Goal: Task Accomplishment & Management: Manage account settings

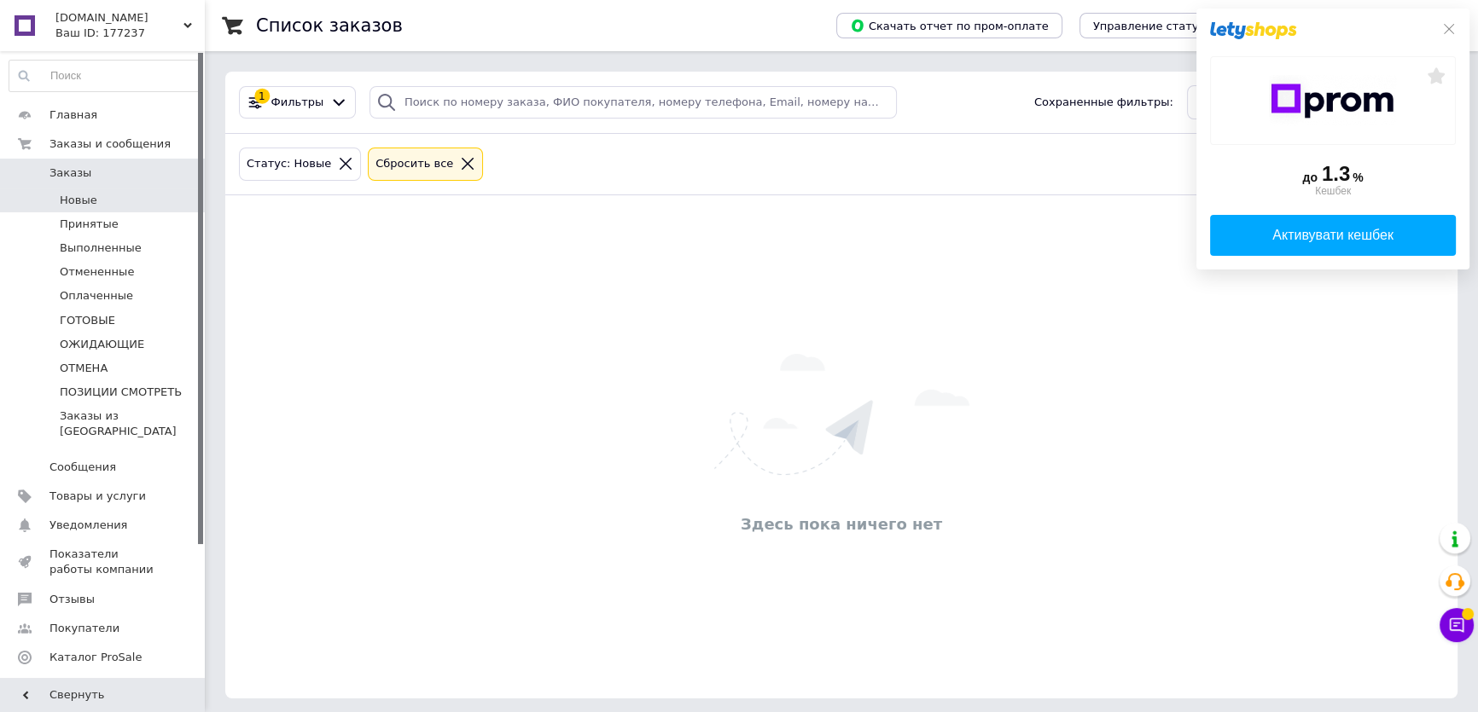
click at [93, 189] on li "Новые" at bounding box center [104, 201] width 209 height 24
click at [1450, 25] on icon at bounding box center [1449, 29] width 14 height 14
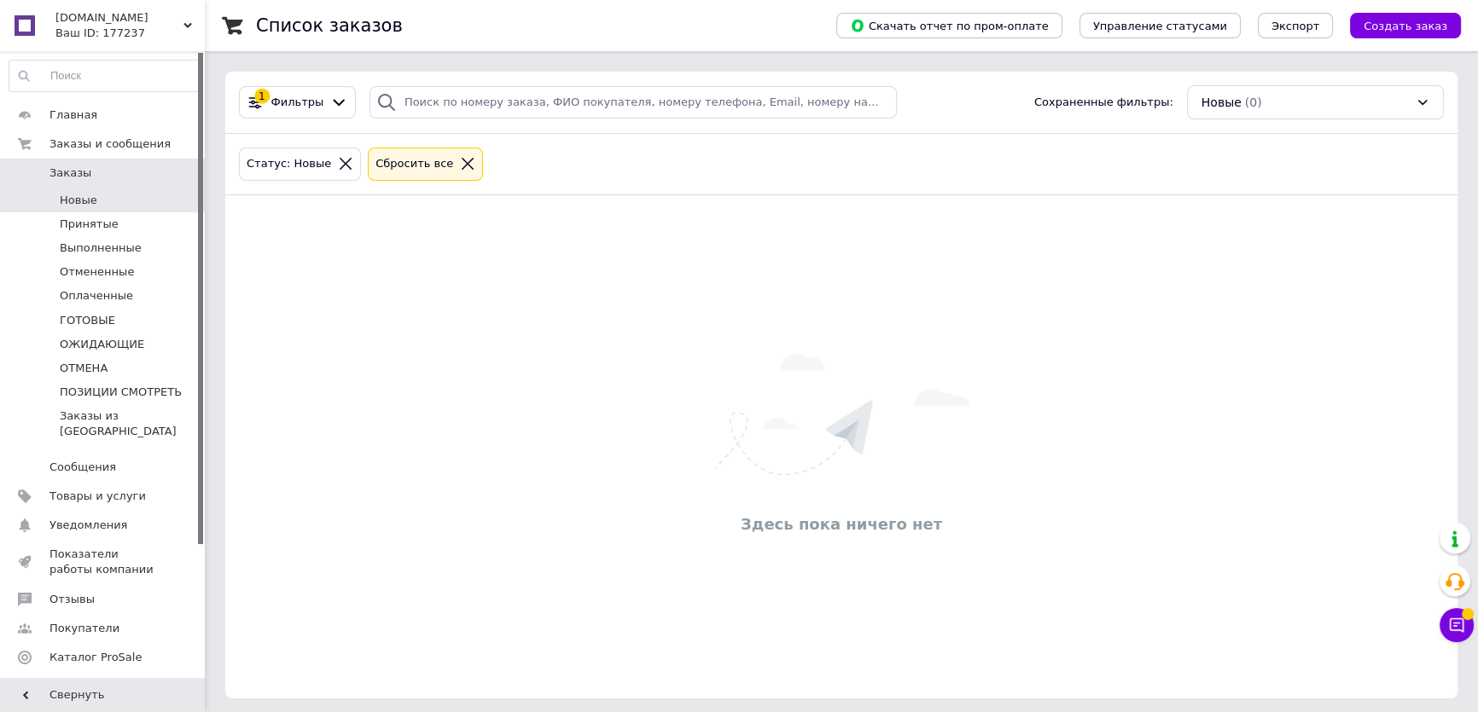
click at [127, 200] on li "Новые" at bounding box center [104, 201] width 209 height 24
click at [119, 224] on li "Принятые" at bounding box center [104, 224] width 209 height 24
click at [93, 202] on span "Новые" at bounding box center [79, 200] width 38 height 15
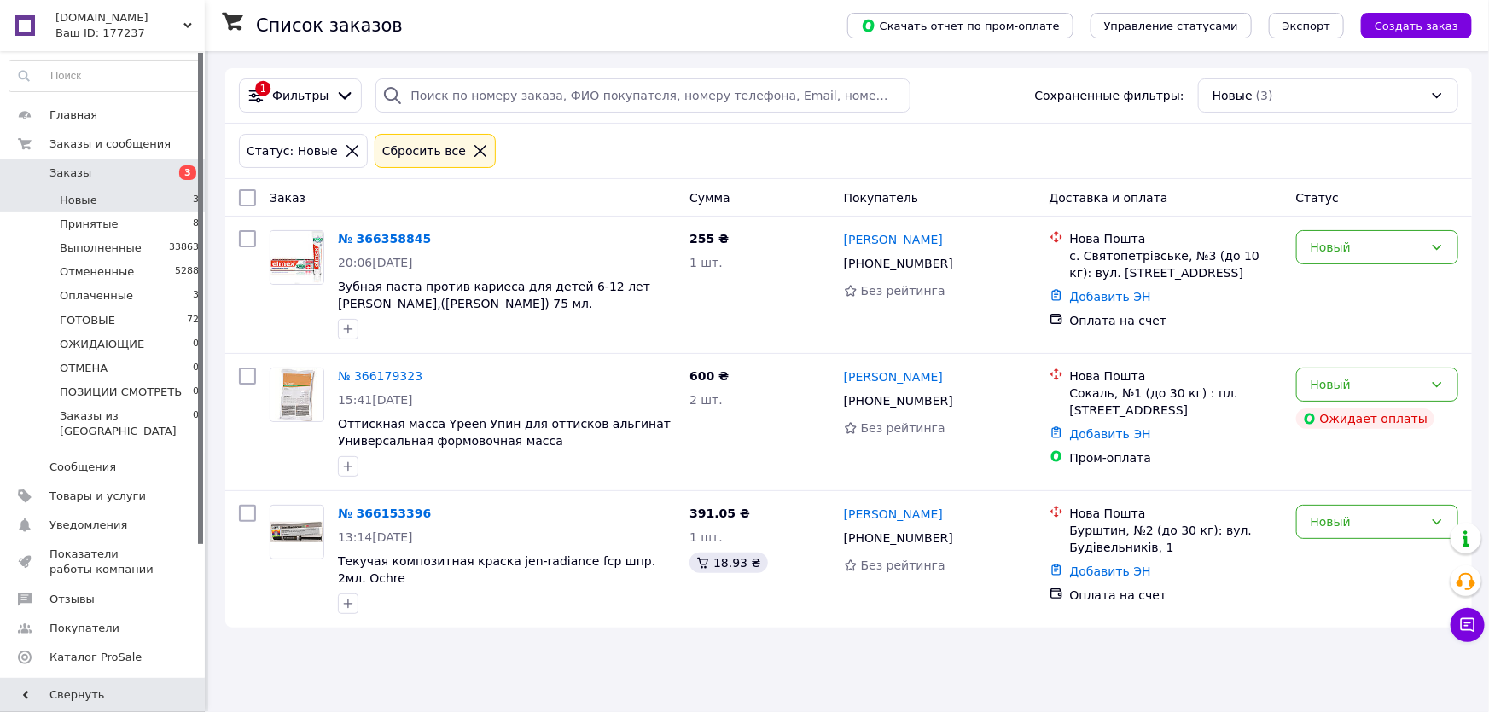
click at [137, 200] on li "Новые 3" at bounding box center [104, 201] width 209 height 24
click at [142, 219] on li "Принятые 8" at bounding box center [104, 224] width 209 height 24
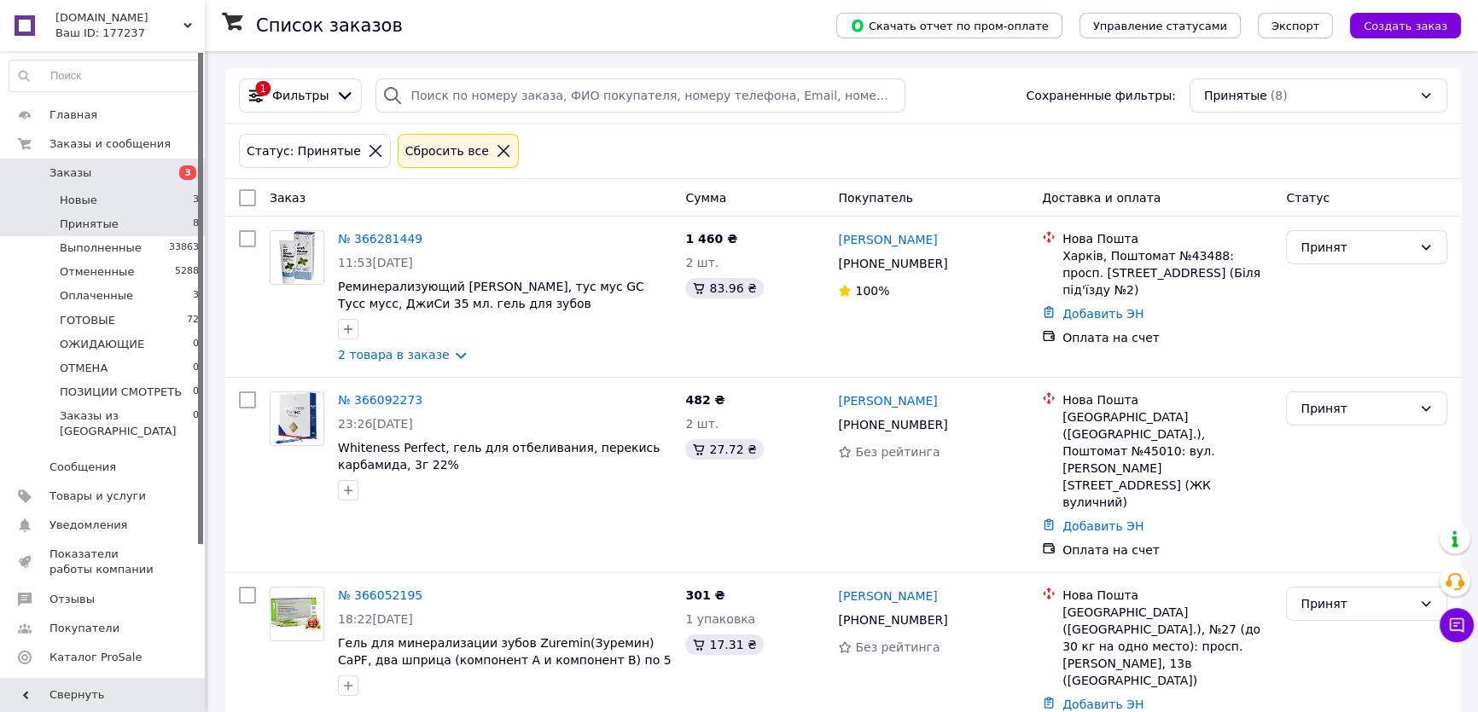
click at [137, 201] on li "Новые 3" at bounding box center [104, 201] width 209 height 24
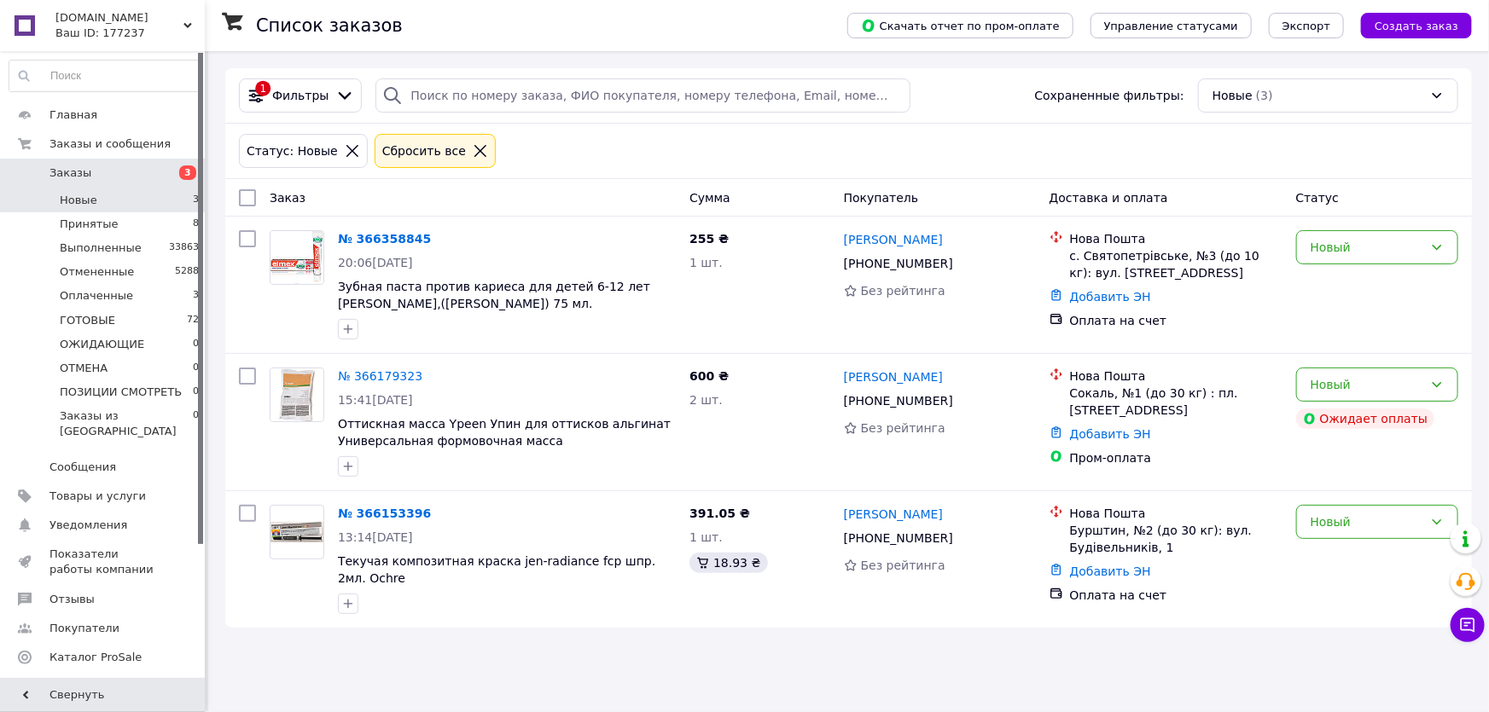
click at [144, 227] on li "Принятые 8" at bounding box center [104, 224] width 209 height 24
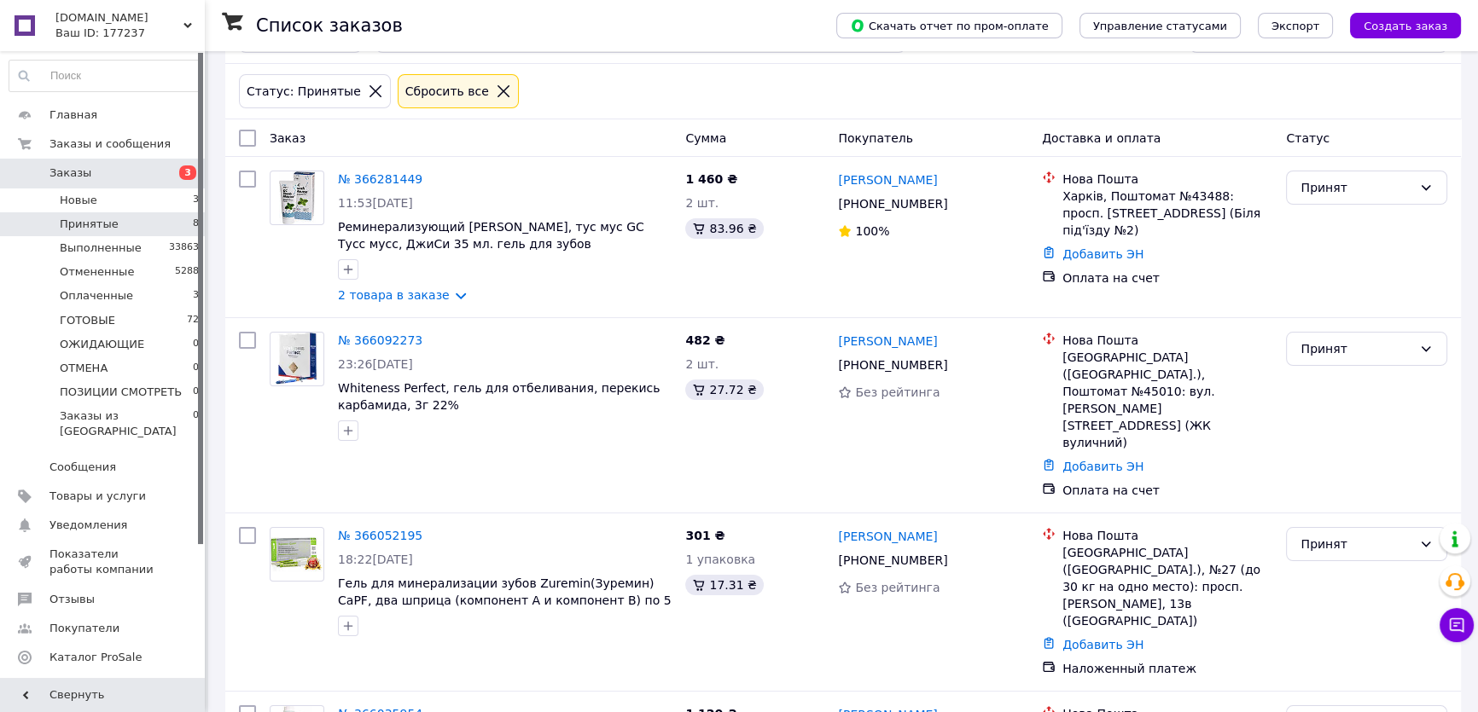
scroll to position [51, 0]
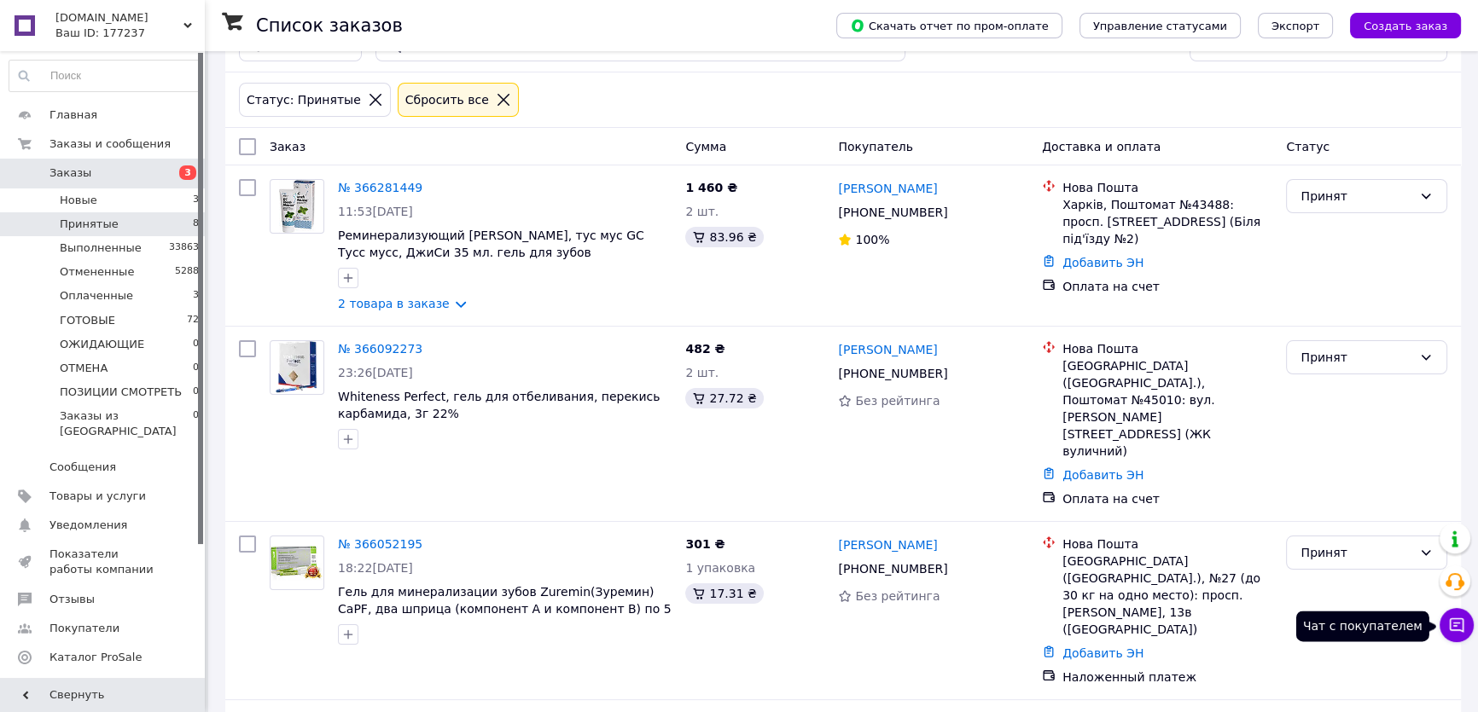
click at [1461, 623] on icon at bounding box center [1457, 626] width 15 height 15
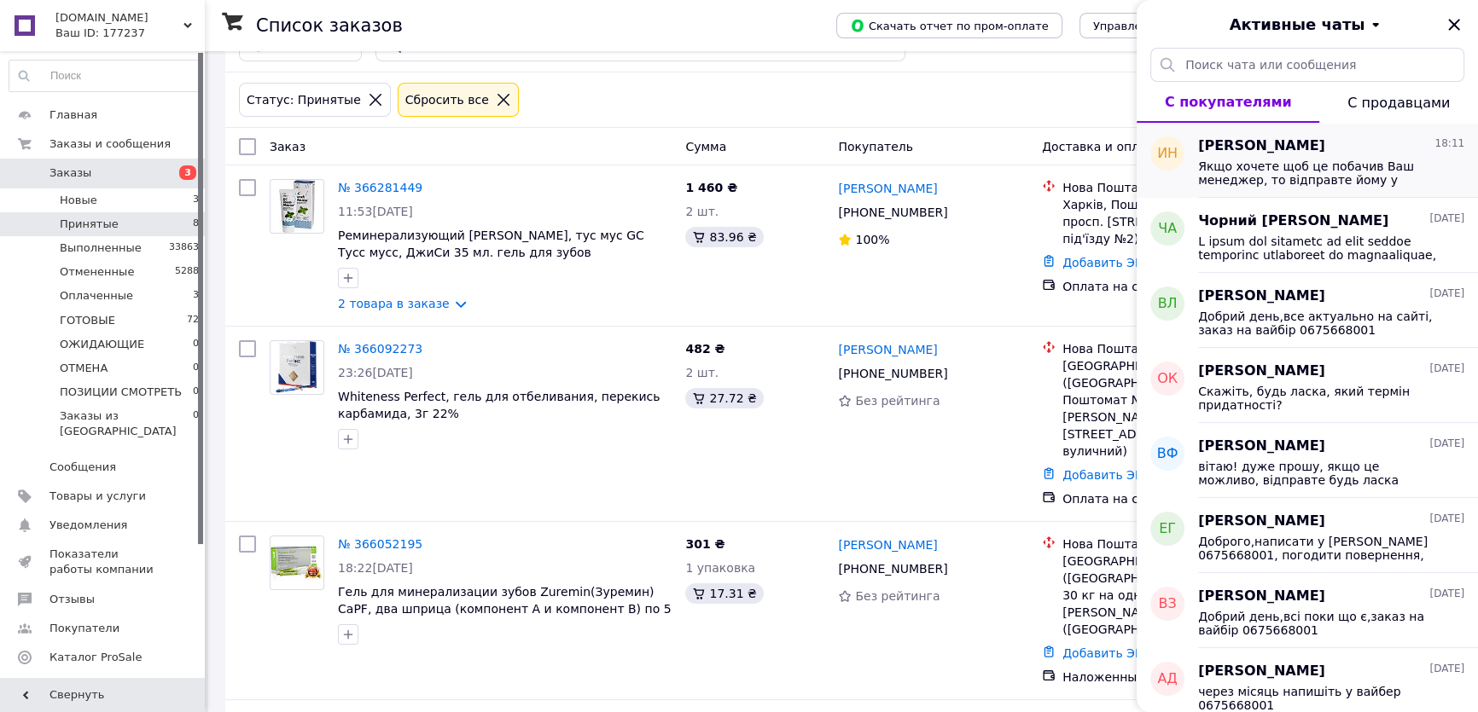
click at [1293, 166] on span "Якщо хочете щоб це побачив Ваш менеджер, то відправте йому у вайбері" at bounding box center [1319, 173] width 242 height 27
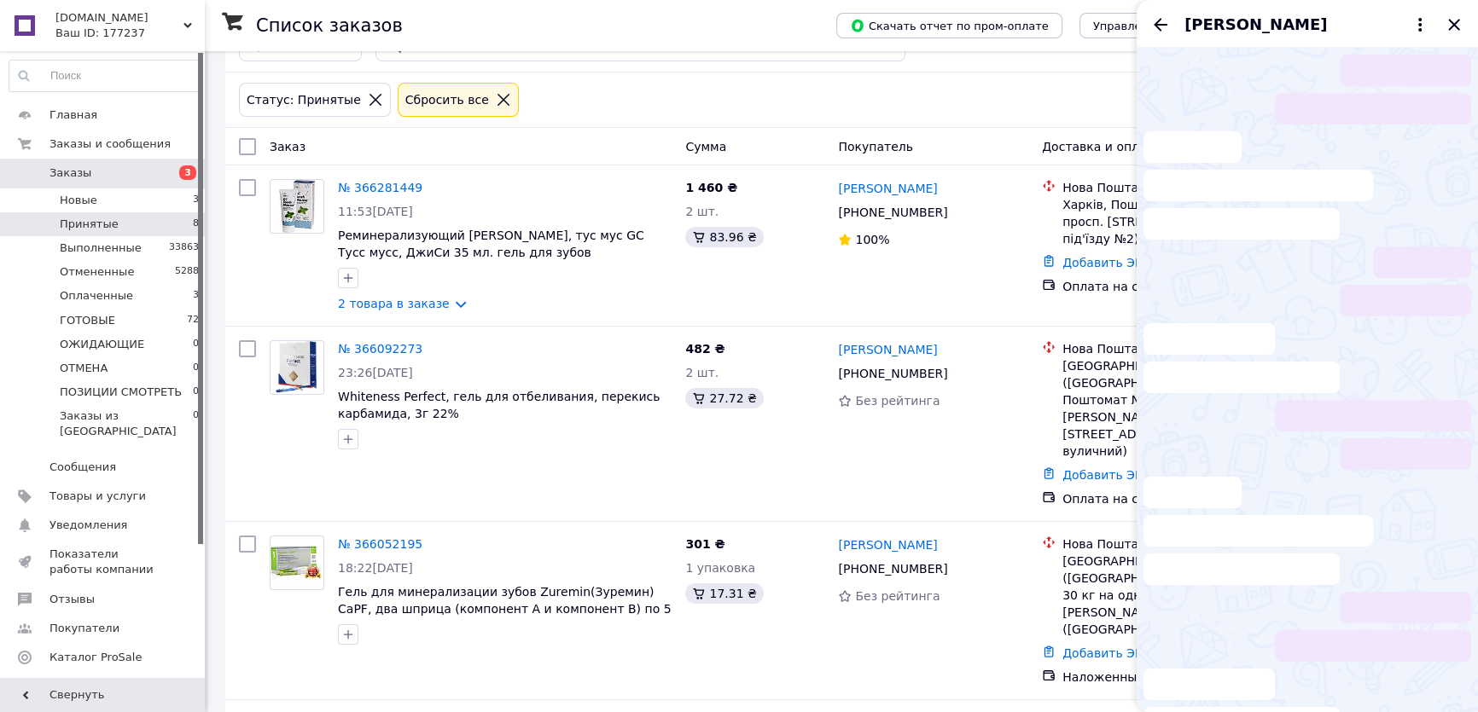
scroll to position [119, 0]
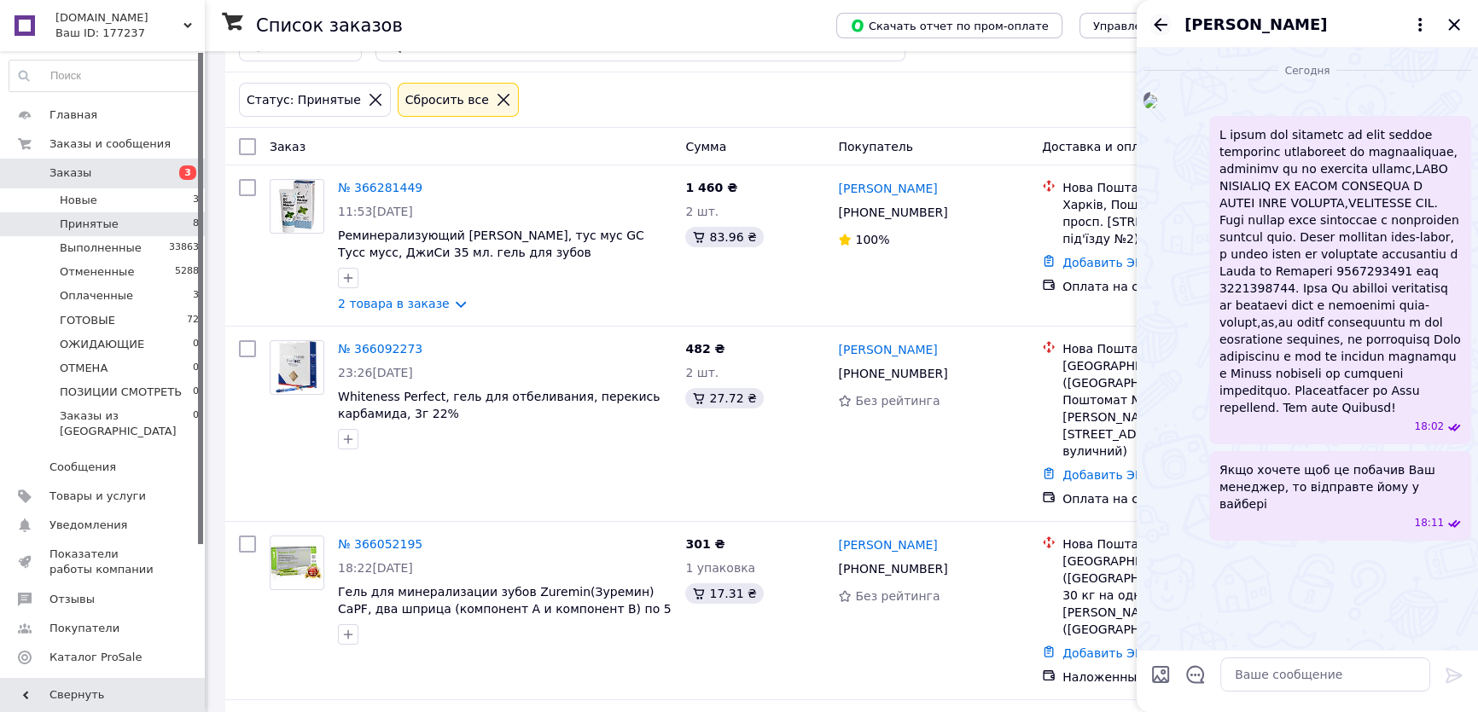
click at [1154, 20] on icon "Назад" at bounding box center [1160, 25] width 20 height 20
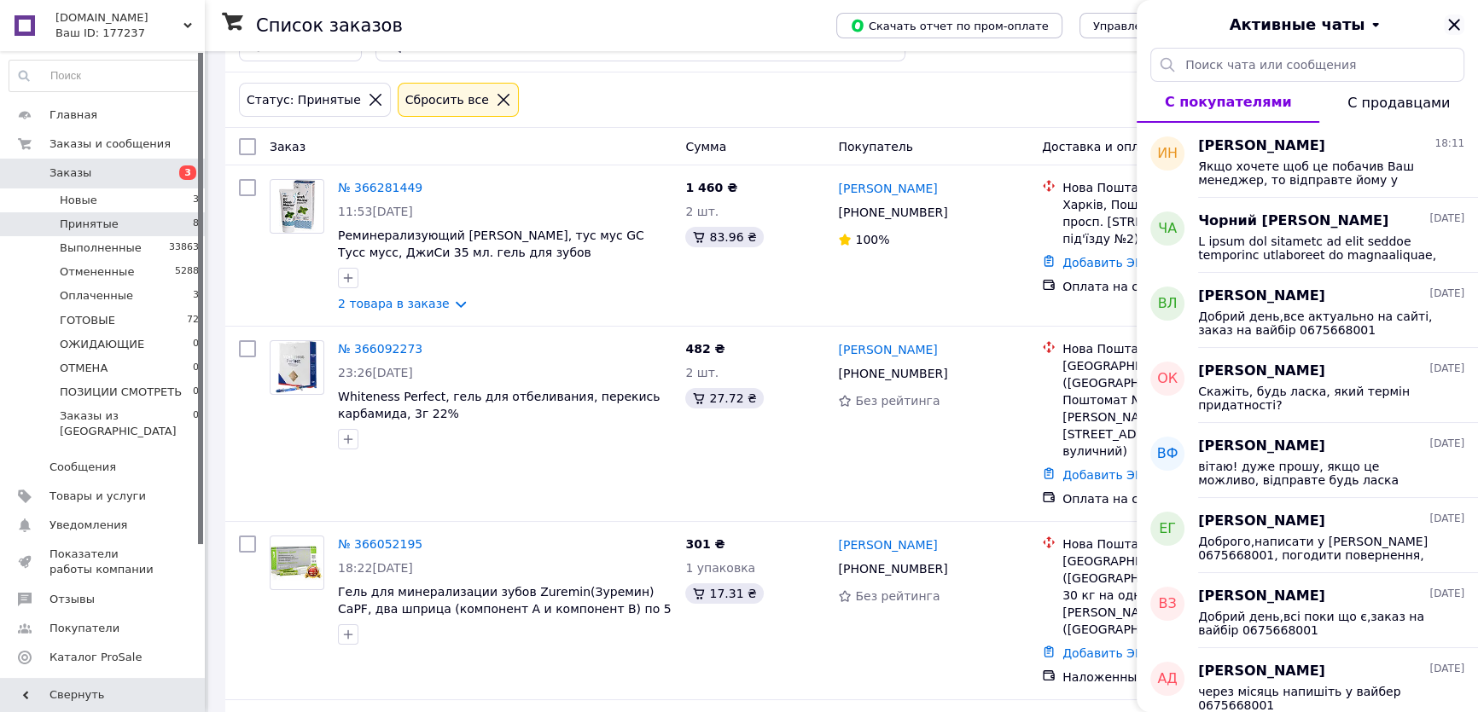
click at [1452, 24] on icon "Закрыть" at bounding box center [1453, 24] width 11 height 11
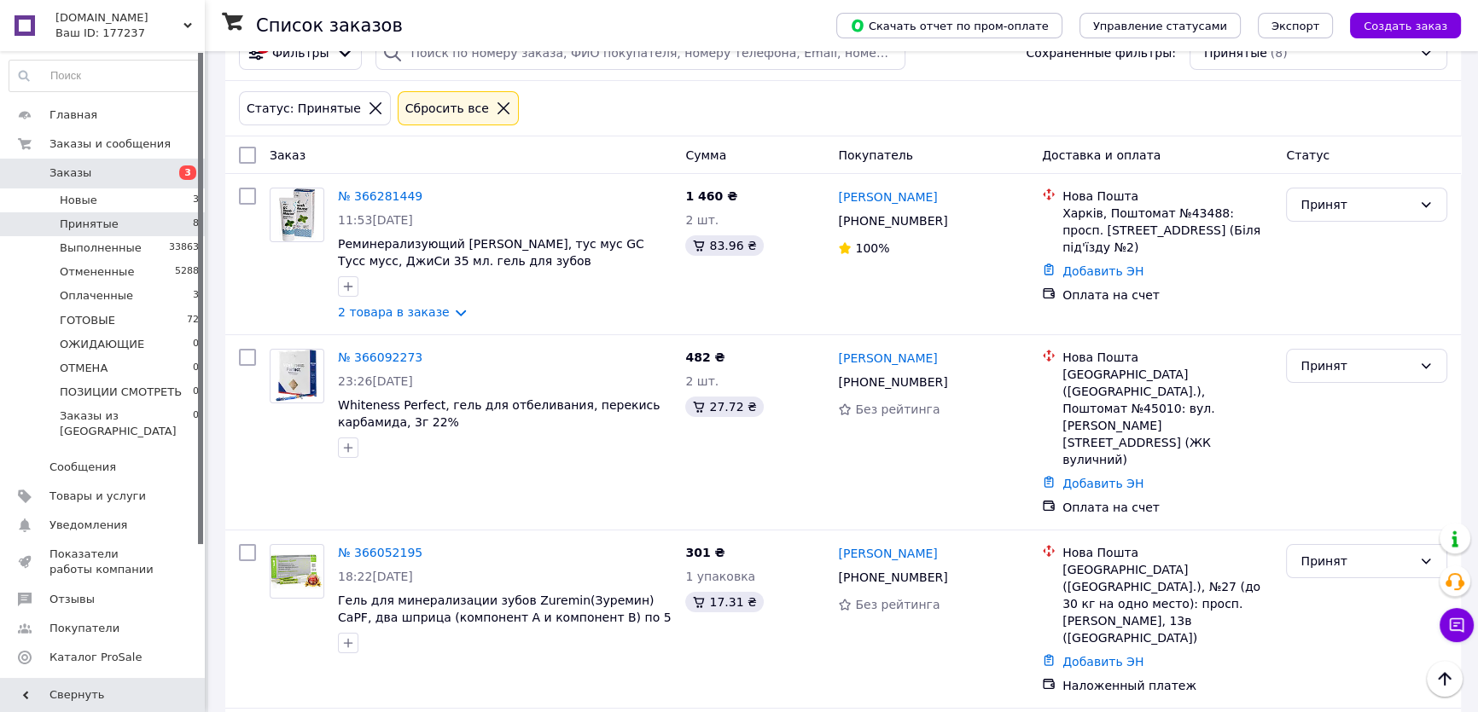
scroll to position [0, 0]
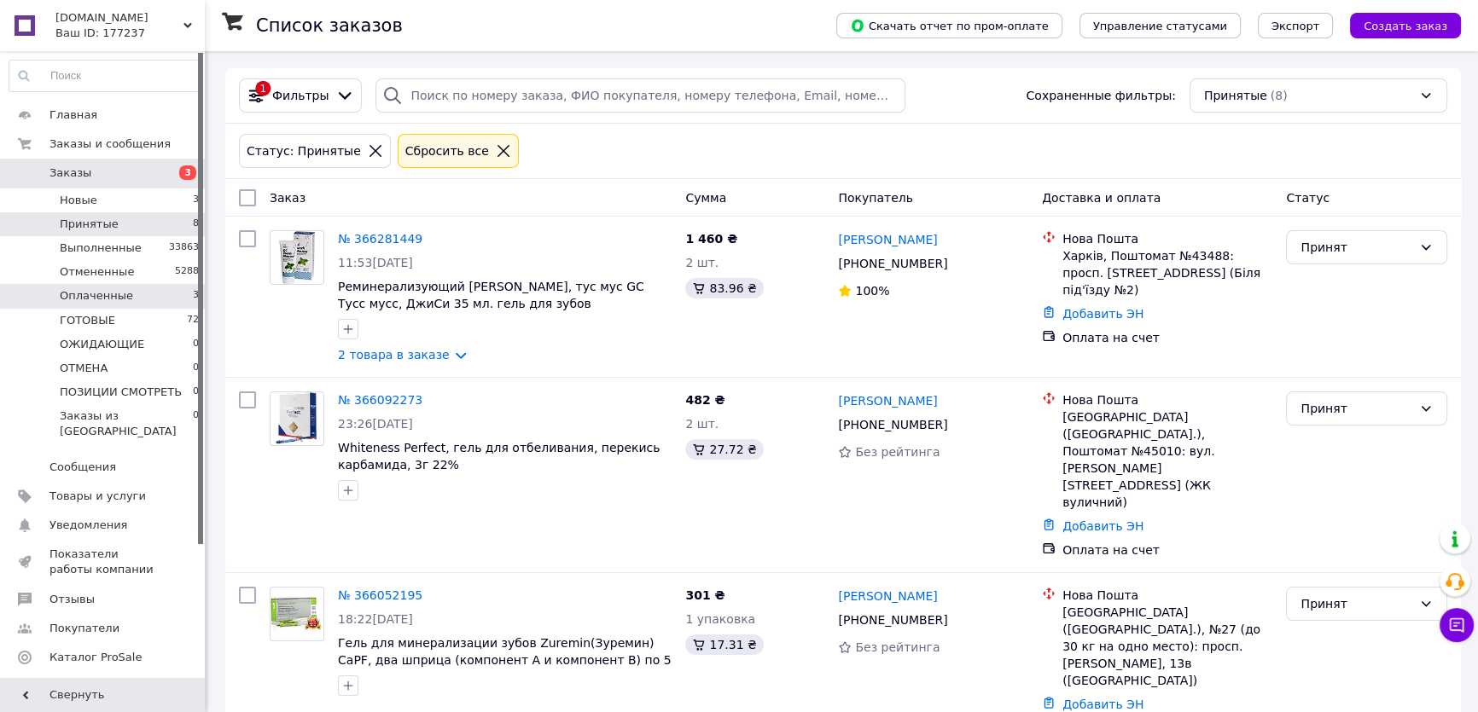
click at [139, 289] on li "Оплаченные 3" at bounding box center [104, 296] width 209 height 24
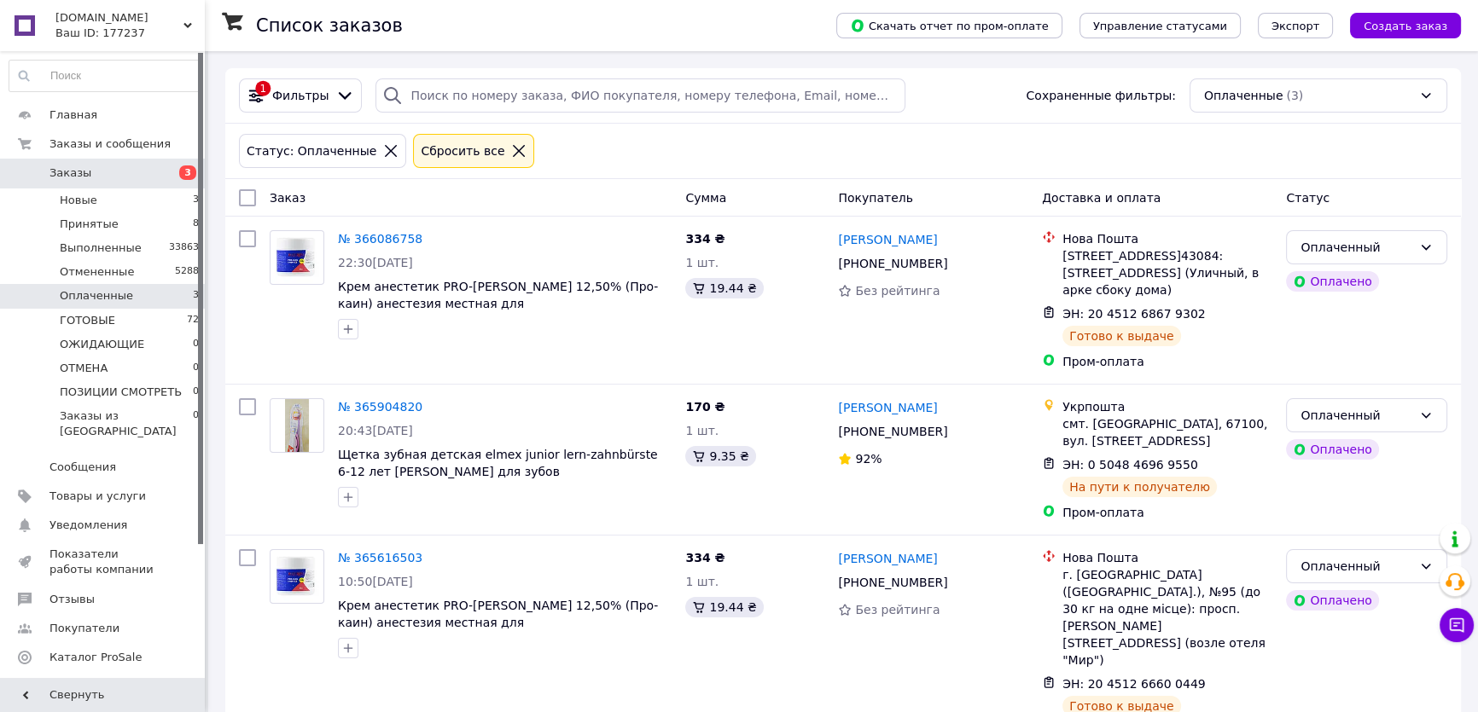
scroll to position [7, 0]
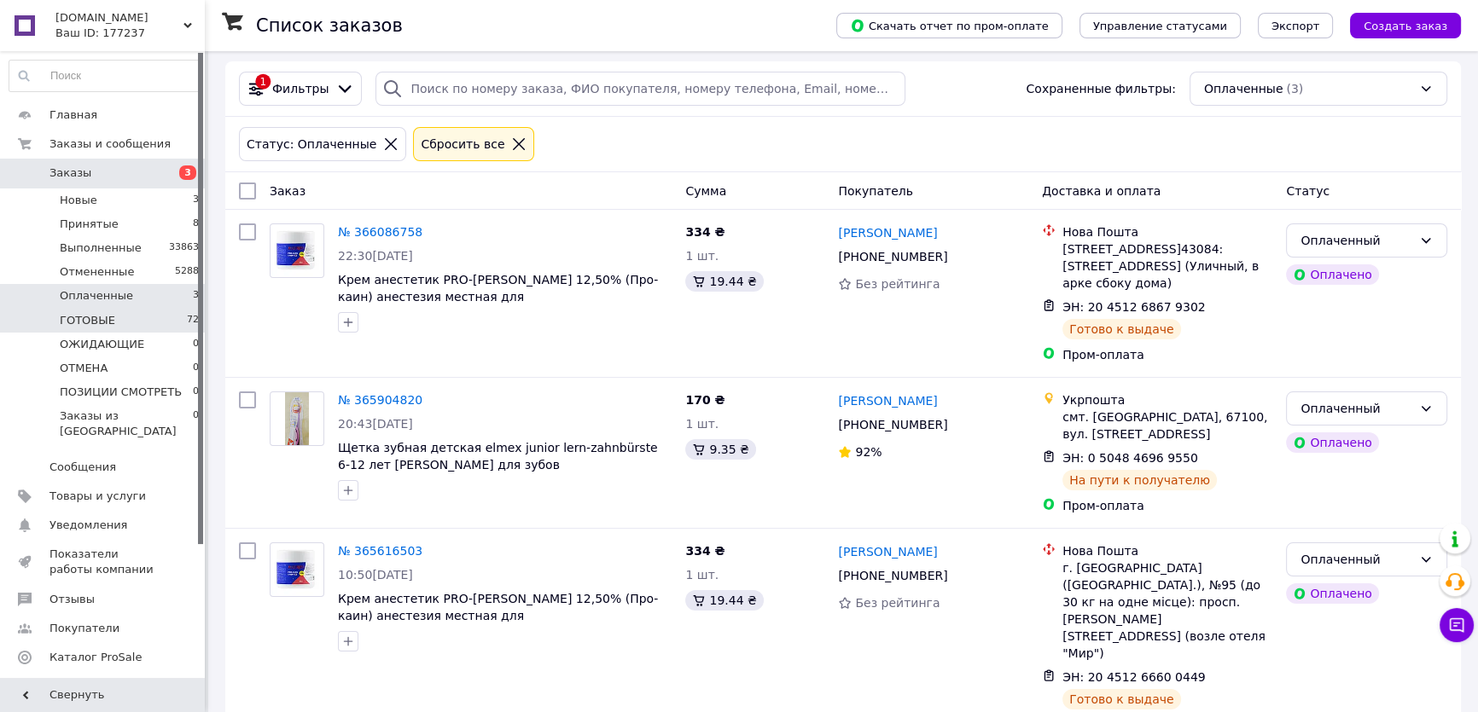
click at [139, 317] on li "ГОТОВЫЕ 72" at bounding box center [104, 321] width 209 height 24
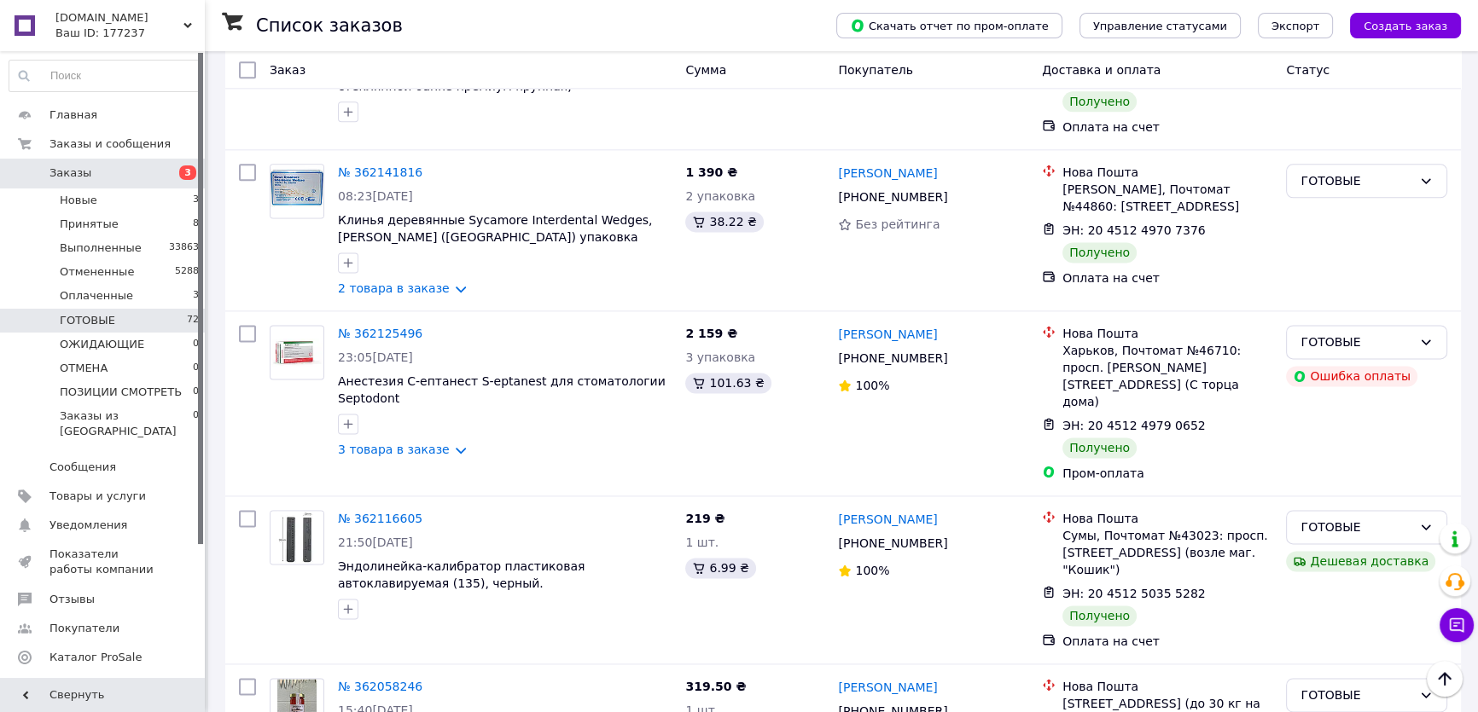
scroll to position [11529, 0]
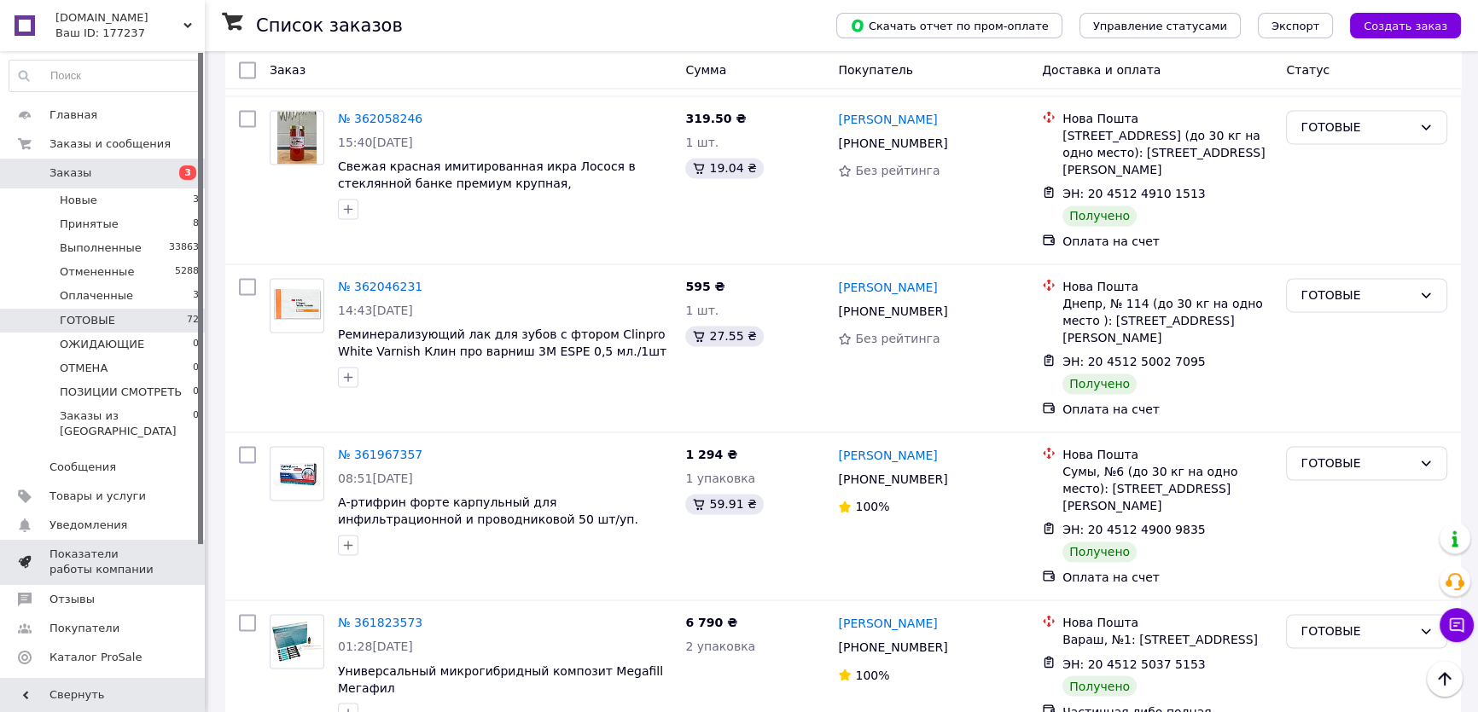
click at [96, 547] on span "Показатели работы компании" at bounding box center [103, 562] width 108 height 31
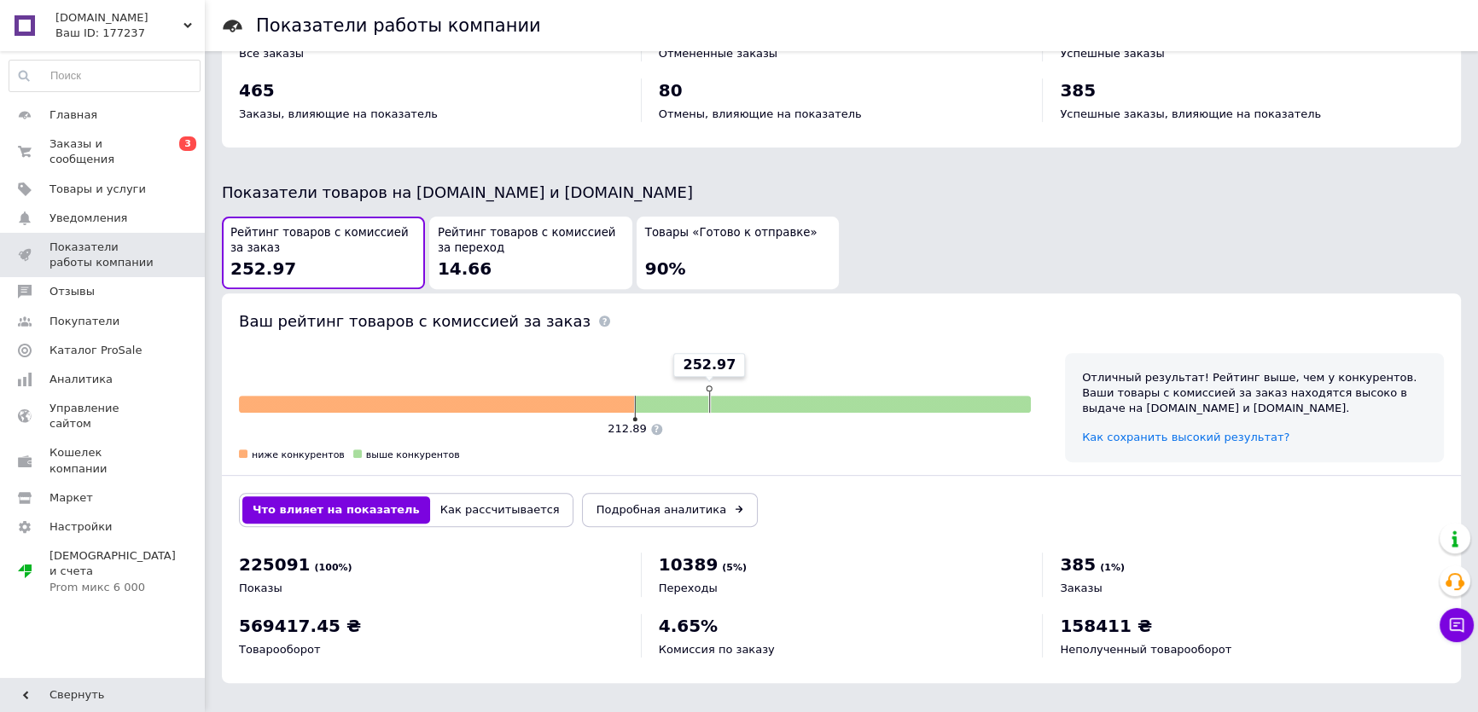
scroll to position [797, 0]
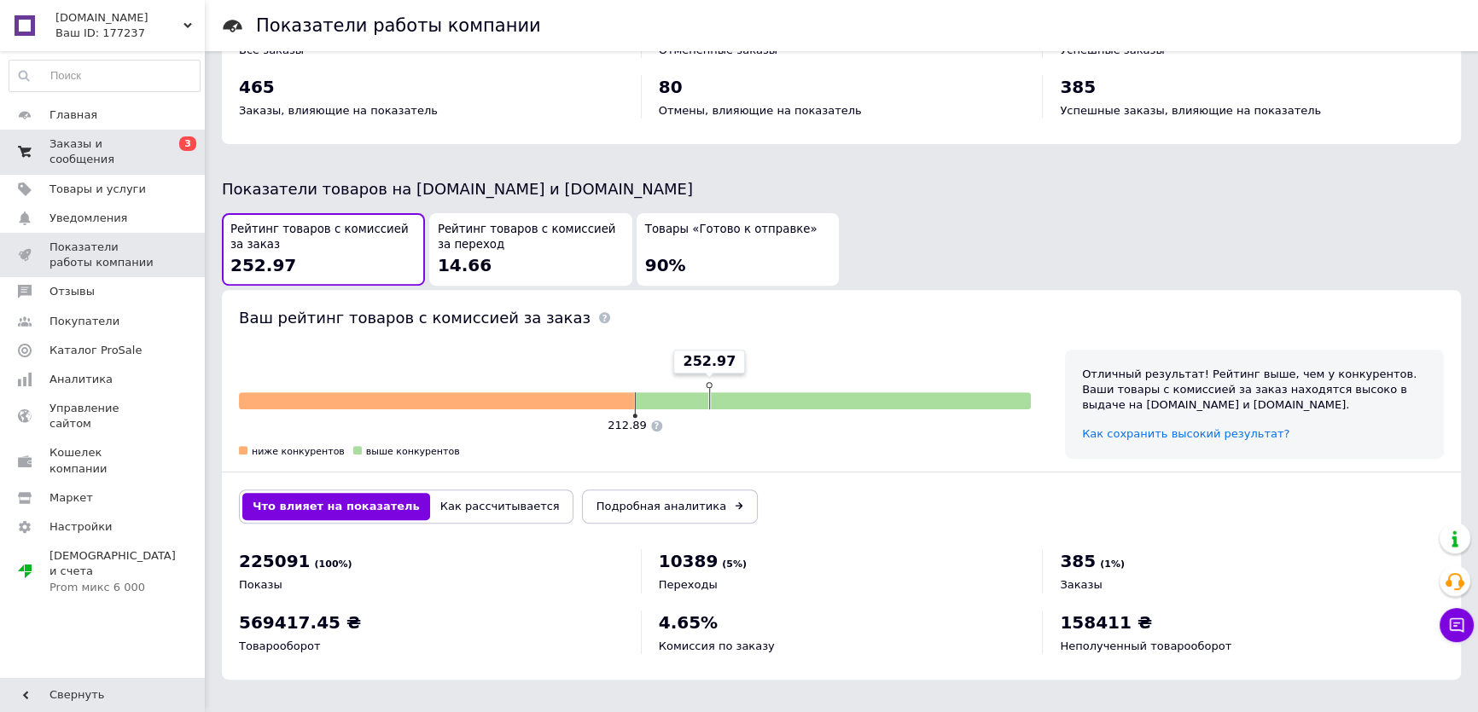
click at [87, 147] on span "Заказы и сообщения" at bounding box center [103, 152] width 108 height 31
